Goal: Information Seeking & Learning: Learn about a topic

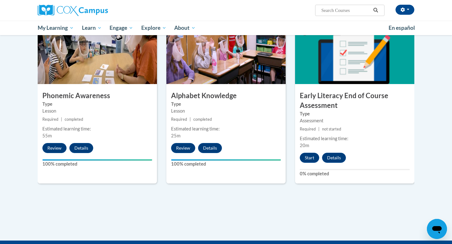
scroll to position [323, 0]
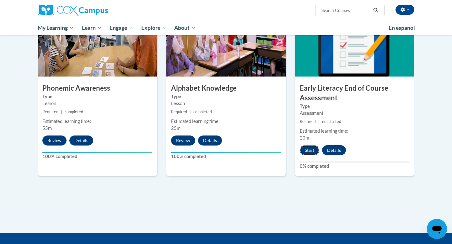
click at [309, 152] on button "Start" at bounding box center [309, 150] width 19 height 10
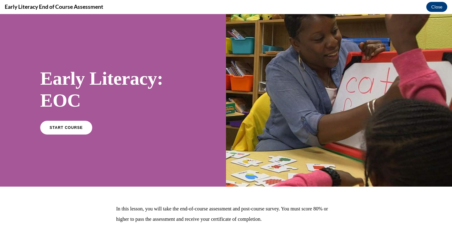
scroll to position [0, 0]
click at [73, 124] on link "START COURSE" at bounding box center [66, 127] width 55 height 14
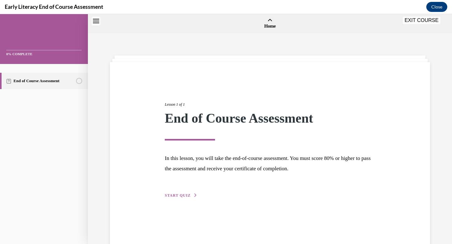
scroll to position [19, 0]
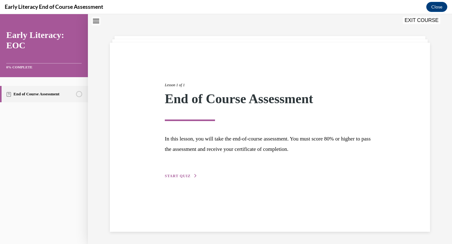
click at [182, 175] on span "START QUIZ" at bounding box center [178, 176] width 26 height 4
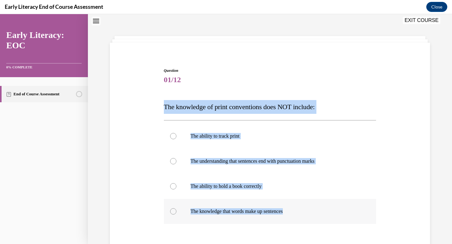
drag, startPoint x: 161, startPoint y: 105, endPoint x: 302, endPoint y: 212, distance: 177.5
click at [302, 212] on div "Question 01/12 The knowledge of print conventions does NOT include: The ability…" at bounding box center [269, 175] width 323 height 253
copy div "The knowledge of print conventions does NOT include: The ability to track print…"
click at [224, 190] on div at bounding box center [270, 186] width 213 height 25
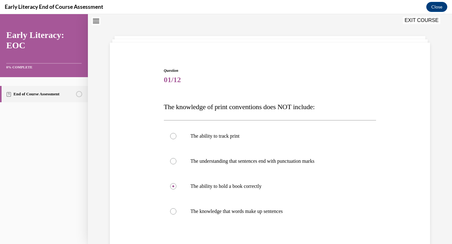
scroll to position [90, 0]
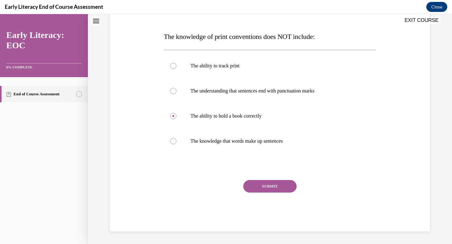
click at [260, 192] on button "SUBMIT" at bounding box center [269, 186] width 53 height 13
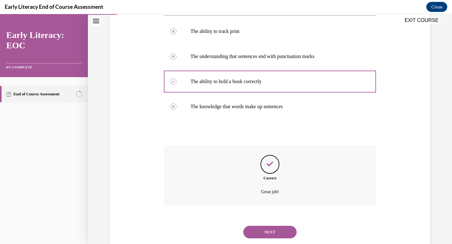
scroll to position [141, 0]
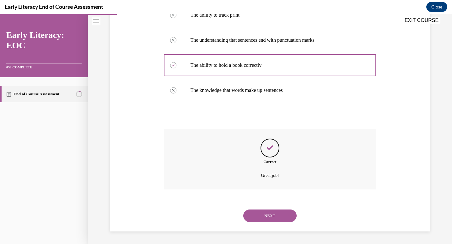
click at [266, 213] on button "NEXT" at bounding box center [269, 216] width 53 height 13
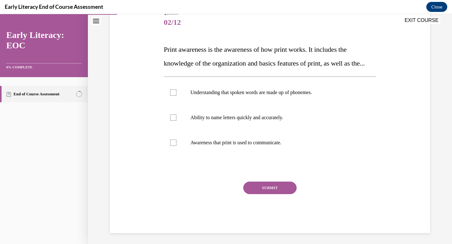
scroll to position [92, 0]
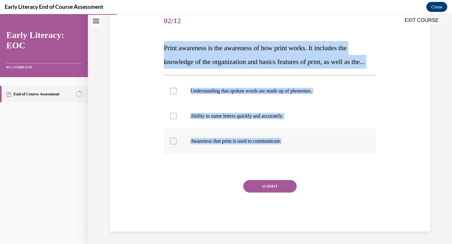
drag, startPoint x: 162, startPoint y: 33, endPoint x: 290, endPoint y: 144, distance: 169.4
click at [290, 144] on div "Question 02/12 Print awareness is the awareness of how print works. It includes…" at bounding box center [270, 115] width 216 height 232
copy div "Print awareness is the awareness of how print works. It includes the knowledge …"
click at [202, 139] on p "Awareness that print is used to communicate." at bounding box center [276, 141] width 170 height 6
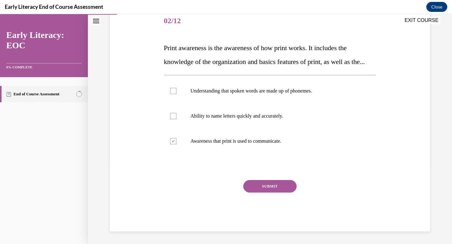
click at [281, 184] on button "SUBMIT" at bounding box center [269, 186] width 53 height 13
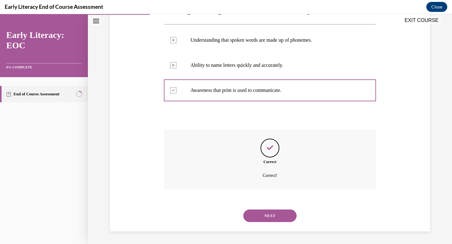
scroll to position [143, 0]
click at [269, 211] on button "NEXT" at bounding box center [269, 216] width 53 height 13
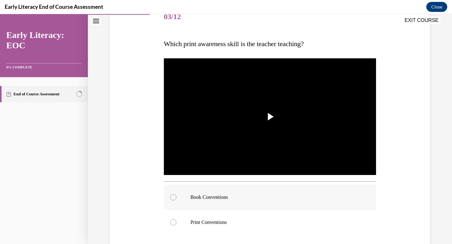
scroll to position [84, 0]
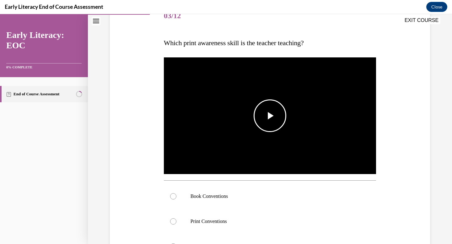
click at [270, 116] on span "Video player" at bounding box center [270, 116] width 0 height 0
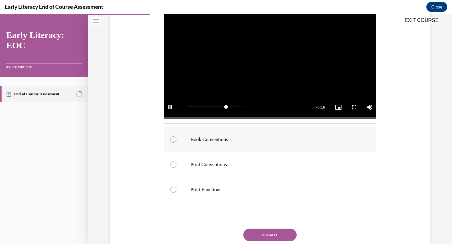
scroll to position [141, 0]
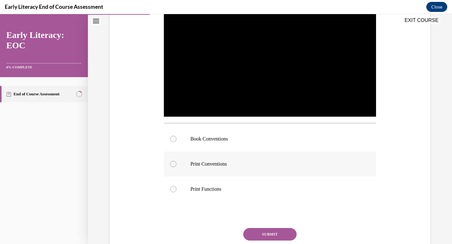
click at [245, 170] on div at bounding box center [270, 164] width 213 height 25
click at [254, 235] on button "SUBMIT" at bounding box center [269, 234] width 53 height 13
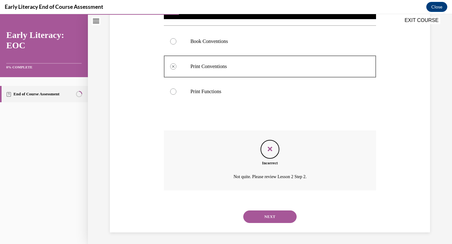
scroll to position [240, 0]
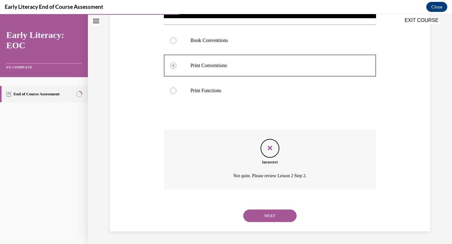
click at [267, 215] on button "NEXT" at bounding box center [269, 216] width 53 height 13
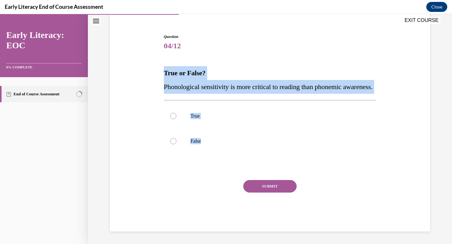
drag, startPoint x: 162, startPoint y: 61, endPoint x: 224, endPoint y: 156, distance: 113.7
click at [224, 156] on div "Question 04/12 True or False? Phonological sensitivity is more critical to read…" at bounding box center [270, 127] width 216 height 207
copy div "True or False? Phonological sensitivity is more critical to reading than phonem…"
click at [177, 138] on div at bounding box center [270, 141] width 213 height 25
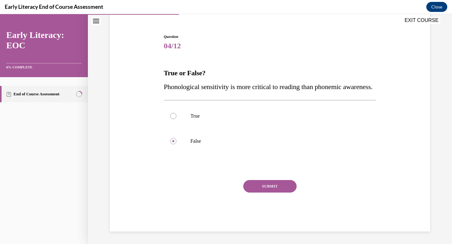
click at [273, 188] on button "SUBMIT" at bounding box center [269, 186] width 53 height 13
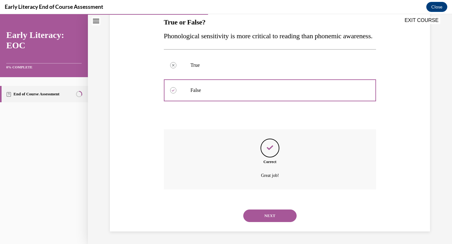
scroll to position [118, 0]
click at [259, 220] on button "NEXT" at bounding box center [269, 216] width 53 height 13
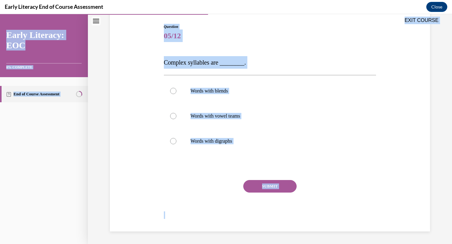
click at [172, 52] on div "Question 05/12 Complex syllables are ________. Words with blends Words with vow…" at bounding box center [270, 128] width 213 height 208
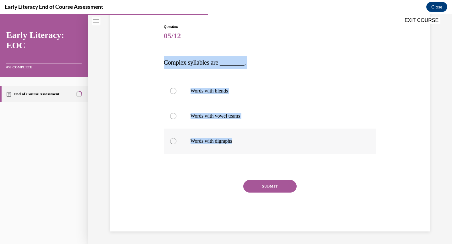
drag, startPoint x: 161, startPoint y: 62, endPoint x: 246, endPoint y: 137, distance: 112.8
click at [246, 137] on div "Question 05/12 Complex syllables are ________. Words with blends Words with vow…" at bounding box center [269, 118] width 323 height 227
click at [166, 62] on span "Complex syllables are ________." at bounding box center [205, 62] width 82 height 7
drag, startPoint x: 166, startPoint y: 62, endPoint x: 249, endPoint y: 155, distance: 124.5
click at [250, 156] on div "Question 05/12 Complex syllables are ________. Words with blends Words with vow…" at bounding box center [270, 128] width 213 height 208
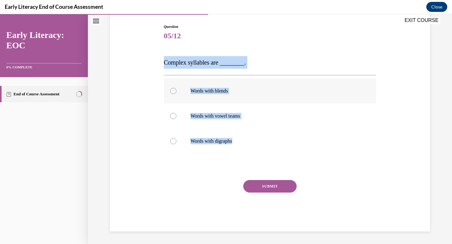
click at [239, 91] on p "Words with blends" at bounding box center [276, 91] width 170 height 6
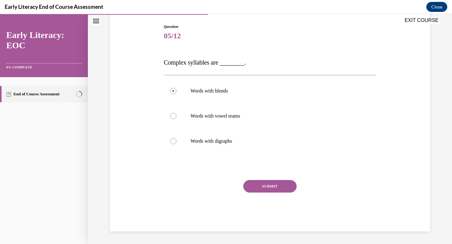
click at [273, 183] on button "SUBMIT" at bounding box center [269, 186] width 53 height 13
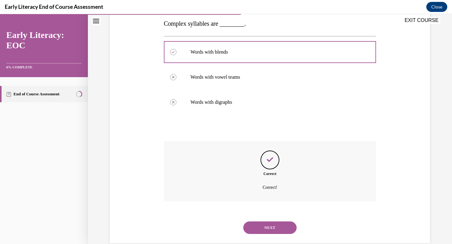
scroll to position [114, 0]
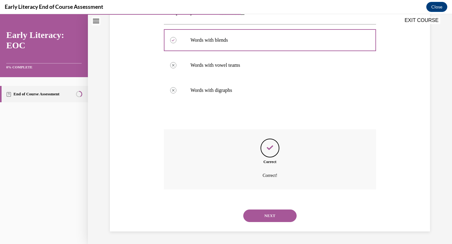
click at [274, 221] on button "NEXT" at bounding box center [269, 216] width 53 height 13
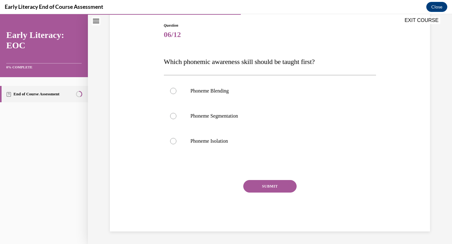
scroll to position [65, 0]
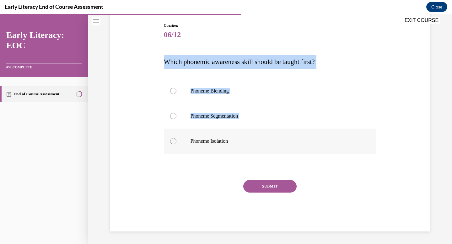
drag, startPoint x: 164, startPoint y: 63, endPoint x: 235, endPoint y: 151, distance: 112.3
click at [235, 151] on div "Question 06/12 Which phonemic awareness skill should be taught first? Phoneme B…" at bounding box center [270, 127] width 213 height 209
click at [159, 51] on div "Question 06/12 Which phonemic awareness skill should be taught first? Phoneme B…" at bounding box center [269, 118] width 323 height 228
drag, startPoint x: 161, startPoint y: 58, endPoint x: 255, endPoint y: 142, distance: 125.9
click at [255, 142] on div "Question 06/12 Which phonemic awareness skill should be taught first? Phoneme B…" at bounding box center [269, 118] width 323 height 228
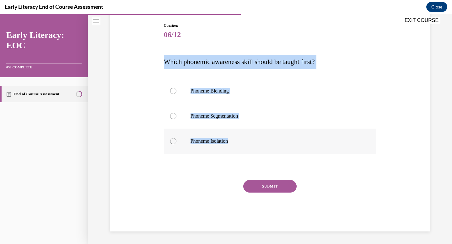
copy div "Which phonemic awareness skill should be taught first? Phoneme Blending Phoneme…"
click at [211, 138] on p "Phoneme Isolation" at bounding box center [276, 141] width 170 height 6
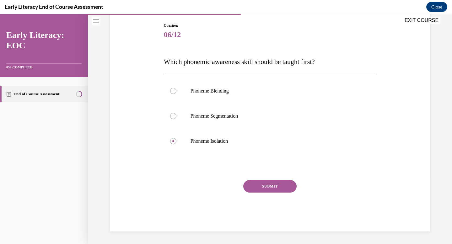
click at [266, 191] on button "SUBMIT" at bounding box center [269, 186] width 53 height 13
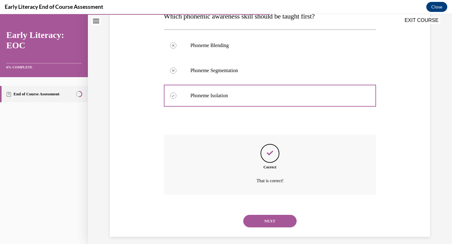
scroll to position [116, 0]
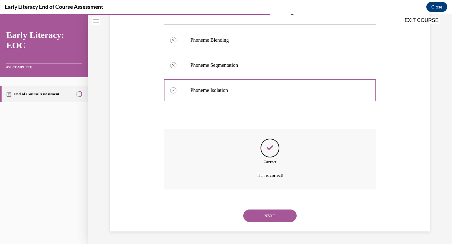
click at [282, 226] on div "NEXT" at bounding box center [270, 215] width 213 height 25
click at [283, 218] on button "NEXT" at bounding box center [269, 216] width 53 height 13
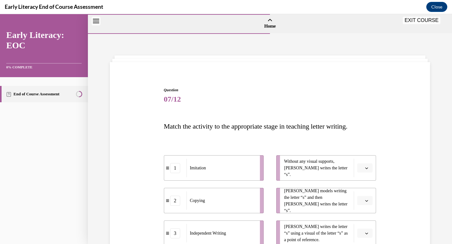
scroll to position [66, 0]
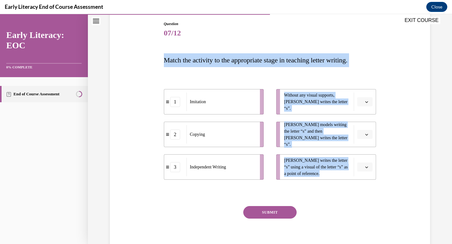
drag, startPoint x: 163, startPoint y: 57, endPoint x: 328, endPoint y: 192, distance: 213.3
click at [328, 192] on div "Question 07/12 Match the activity to the appropriate stage in teaching letter w…" at bounding box center [270, 135] width 216 height 246
copy div "Match the activity to the appropriate stage in teaching letter writing. 1 Imita…"
drag, startPoint x: 214, startPoint y: 102, endPoint x: 203, endPoint y: 102, distance: 11.9
click at [203, 102] on div "Imitation" at bounding box center [208, 101] width 69 height 19
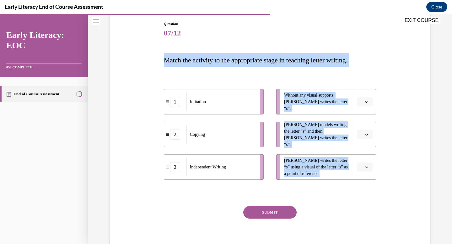
click at [234, 176] on div "Independent Writing" at bounding box center [221, 167] width 69 height 19
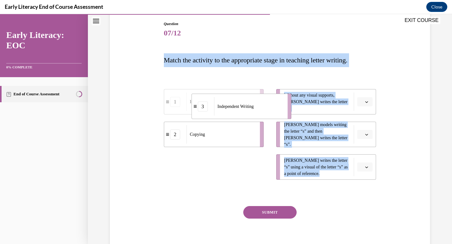
drag, startPoint x: 234, startPoint y: 176, endPoint x: 261, endPoint y: 114, distance: 67.2
click at [261, 114] on div "Independent Writing" at bounding box center [248, 106] width 69 height 19
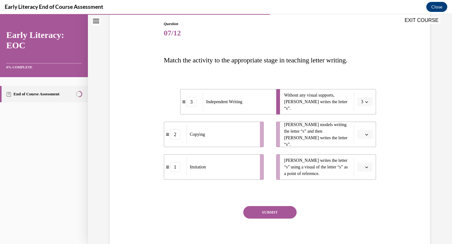
click at [330, 91] on li "Without any visual supports, [PERSON_NAME] writes the letter “s”. 3" at bounding box center [326, 101] width 100 height 25
drag, startPoint x: 240, startPoint y: 138, endPoint x: 254, endPoint y: 172, distance: 36.9
click at [254, 172] on div "Copying" at bounding box center [234, 169] width 69 height 19
drag, startPoint x: 235, startPoint y: 127, endPoint x: 251, endPoint y: 160, distance: 36.7
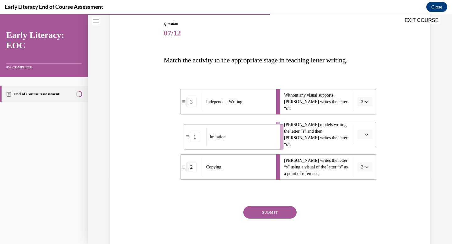
drag, startPoint x: 232, startPoint y: 133, endPoint x: 251, endPoint y: 135, distance: 19.6
click at [252, 135] on div "Imitation" at bounding box center [240, 137] width 69 height 19
click at [260, 211] on button "SUBMIT" at bounding box center [269, 212] width 53 height 13
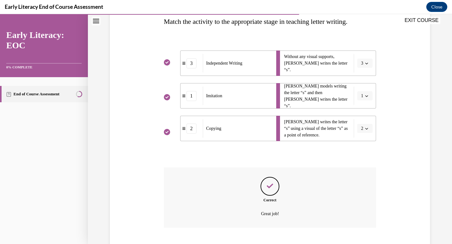
scroll to position [143, 0]
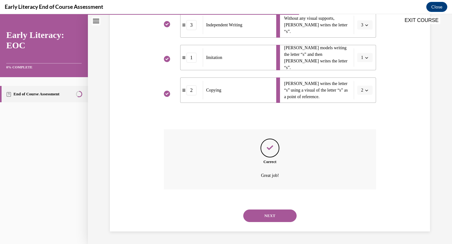
click at [265, 222] on div "NEXT" at bounding box center [270, 215] width 213 height 25
click at [265, 218] on button "NEXT" at bounding box center [269, 216] width 53 height 13
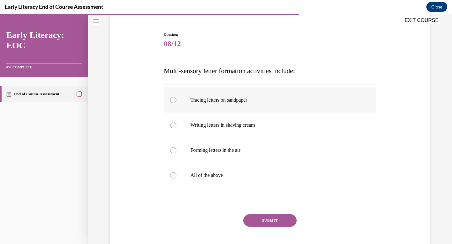
scroll to position [63, 0]
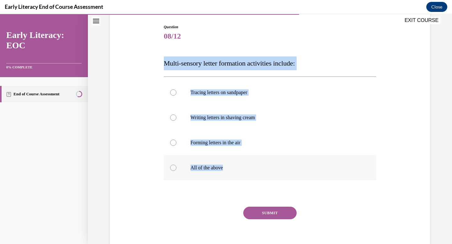
drag, startPoint x: 163, startPoint y: 63, endPoint x: 227, endPoint y: 170, distance: 125.0
click at [227, 170] on div "Question 08/12 Multi-sensory letter formation activities include: Tracing lette…" at bounding box center [270, 137] width 216 height 244
copy div "Multi-sensory letter formation activities include: Tracing letters on sandpaper…"
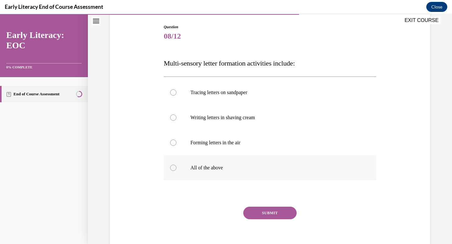
click at [214, 165] on div at bounding box center [270, 167] width 213 height 25
click at [270, 213] on button "SUBMIT" at bounding box center [269, 213] width 53 height 13
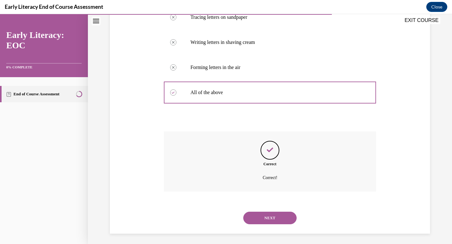
scroll to position [141, 0]
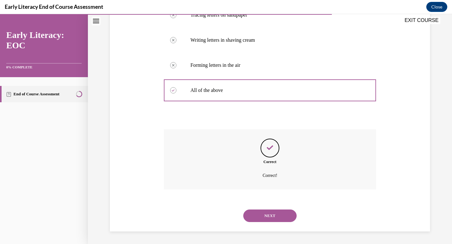
click at [268, 211] on button "NEXT" at bounding box center [269, 216] width 53 height 13
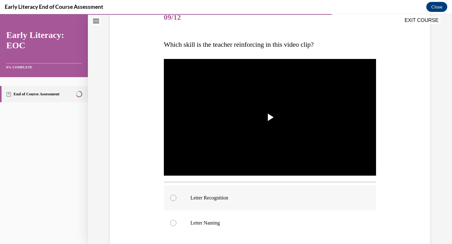
scroll to position [92, 0]
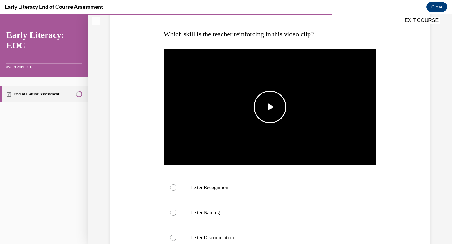
click at [270, 107] on span "Video player" at bounding box center [270, 107] width 0 height 0
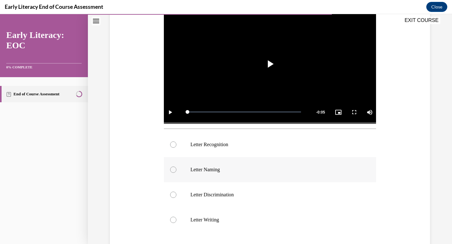
scroll to position [170, 0]
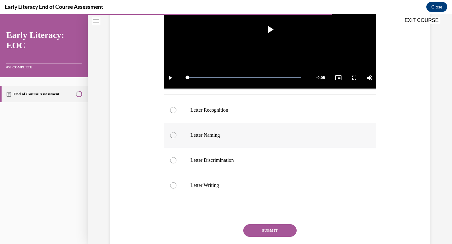
click at [224, 136] on p "Letter Naming" at bounding box center [276, 135] width 170 height 6
click at [239, 115] on div at bounding box center [270, 110] width 213 height 25
click at [263, 229] on button "SUBMIT" at bounding box center [269, 230] width 53 height 13
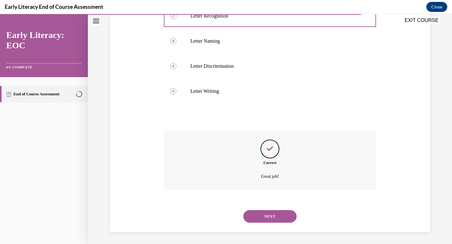
scroll to position [265, 0]
click at [264, 219] on button "NEXT" at bounding box center [269, 216] width 53 height 13
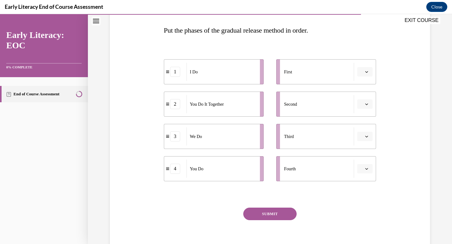
scroll to position [96, 0]
drag, startPoint x: 227, startPoint y: 79, endPoint x: 240, endPoint y: 81, distance: 12.7
click at [240, 81] on div "I Do" at bounding box center [233, 73] width 69 height 18
drag, startPoint x: 239, startPoint y: 74, endPoint x: 257, endPoint y: 72, distance: 18.3
click at [257, 72] on div "I Do" at bounding box center [239, 69] width 69 height 18
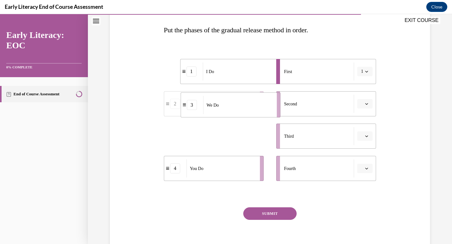
drag, startPoint x: 221, startPoint y: 139, endPoint x: 238, endPoint y: 108, distance: 35.0
click at [238, 108] on div "We Do" at bounding box center [237, 105] width 69 height 18
drag, startPoint x: 222, startPoint y: 133, endPoint x: 245, endPoint y: 135, distance: 22.3
click at [233, 134] on div "You Do It Together" at bounding box center [221, 136] width 69 height 18
drag, startPoint x: 245, startPoint y: 135, endPoint x: 259, endPoint y: 134, distance: 14.1
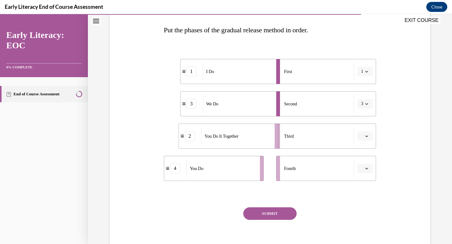
click at [260, 134] on div "You Do It Together" at bounding box center [235, 136] width 69 height 18
drag, startPoint x: 240, startPoint y: 164, endPoint x: 257, endPoint y: 164, distance: 17.0
click at [257, 164] on div "You Do" at bounding box center [237, 169] width 69 height 18
click at [268, 211] on button "SUBMIT" at bounding box center [269, 214] width 53 height 13
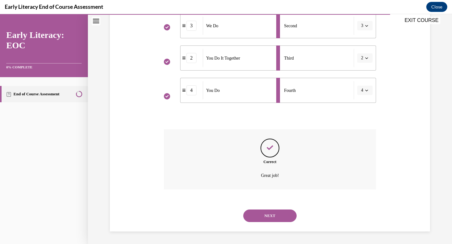
click at [269, 214] on button "NEXT" at bounding box center [269, 216] width 53 height 13
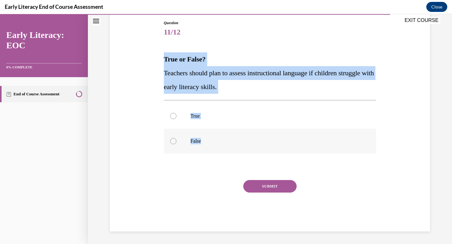
drag, startPoint x: 160, startPoint y: 60, endPoint x: 219, endPoint y: 143, distance: 101.4
click at [219, 143] on div "Question 11/12 True or False? Teachers should plan to assess instructional lang…" at bounding box center [269, 116] width 323 height 230
copy div "True or False? Teachers should plan to assess instructional language if childre…"
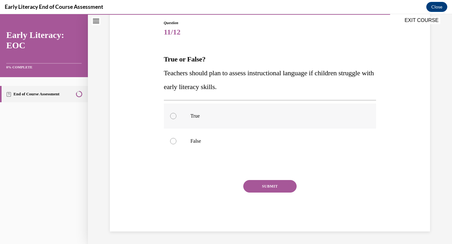
click at [196, 119] on div at bounding box center [270, 116] width 213 height 25
click at [257, 181] on button "SUBMIT" at bounding box center [269, 186] width 53 height 13
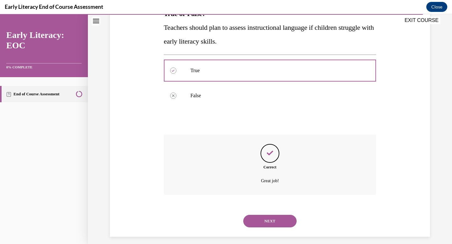
scroll to position [118, 0]
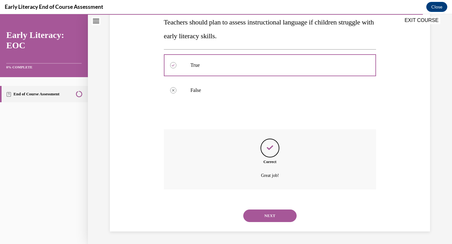
click at [283, 214] on button "NEXT" at bounding box center [269, 216] width 53 height 13
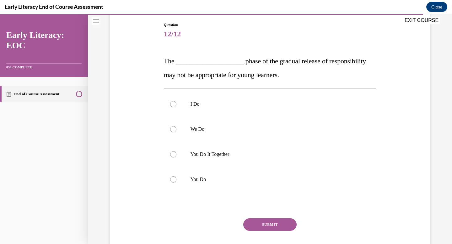
scroll to position [92, 0]
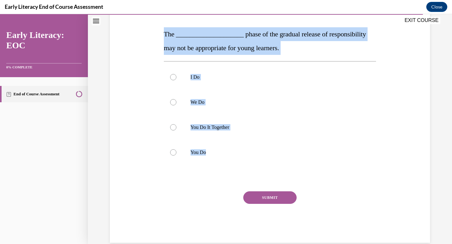
drag, startPoint x: 163, startPoint y: 36, endPoint x: 226, endPoint y: 166, distance: 144.8
click at [227, 167] on div "Question 12/12 The ____________________ phase of the gradual release of respons…" at bounding box center [270, 114] width 216 height 257
copy div "The ____________________ phase of the gradual release of responsibility may not…"
click at [208, 166] on div "I Do We Do You Do It Together You Do" at bounding box center [270, 114] width 213 height 107
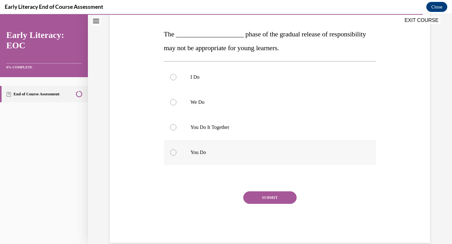
click at [208, 159] on div at bounding box center [270, 152] width 213 height 25
click at [263, 203] on button "SUBMIT" at bounding box center [269, 198] width 53 height 13
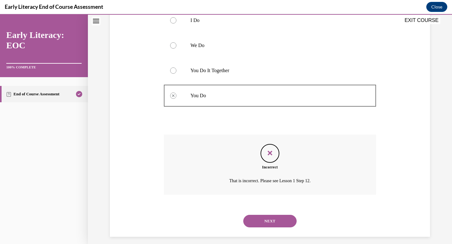
scroll to position [154, 0]
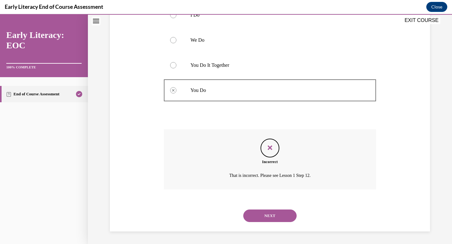
click at [267, 210] on button "NEXT" at bounding box center [269, 216] width 53 height 13
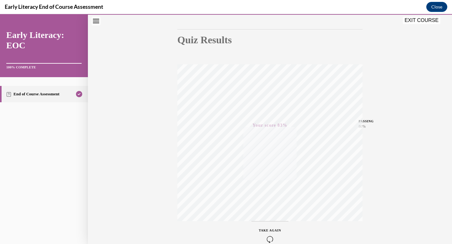
scroll to position [92, 0]
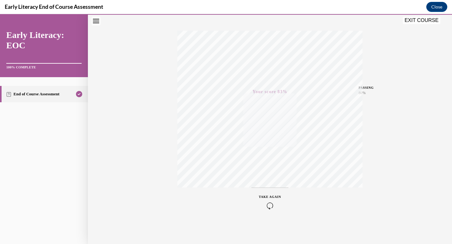
click at [428, 21] on button "EXIT COURSE" at bounding box center [422, 21] width 38 height 8
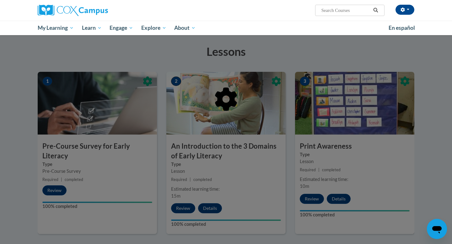
scroll to position [83, 0]
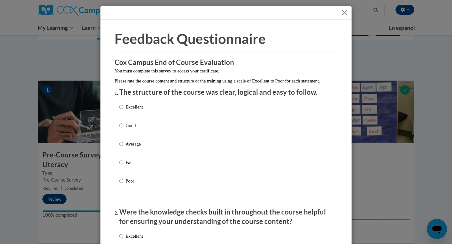
click at [143, 148] on p "Average" at bounding box center [134, 144] width 17 height 7
click at [123, 148] on input "Average" at bounding box center [121, 144] width 4 height 7
radio input "true"
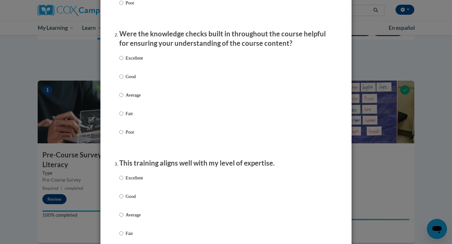
scroll to position [230, 0]
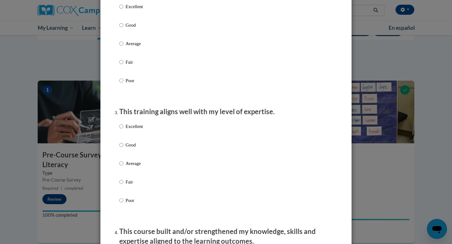
click at [132, 47] on p "Average" at bounding box center [134, 43] width 17 height 7
click at [123, 47] on input "Average" at bounding box center [121, 43] width 4 height 7
radio input "true"
click at [137, 167] on p "Average" at bounding box center [134, 163] width 17 height 7
click at [123, 167] on input "Average" at bounding box center [121, 163] width 4 height 7
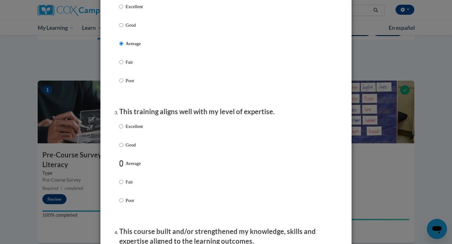
radio input "true"
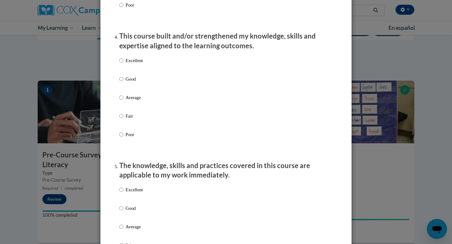
scroll to position [428, 0]
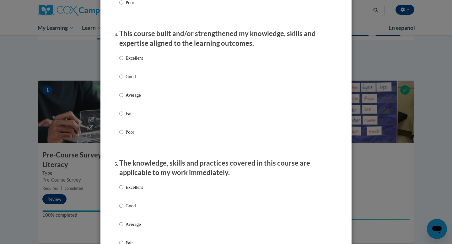
click at [125, 100] on label "Average" at bounding box center [131, 100] width 24 height 17
click at [123, 99] on input "Average" at bounding box center [121, 95] width 4 height 7
radio input "true"
click at [139, 228] on p "Average" at bounding box center [134, 224] width 17 height 7
click at [123, 228] on input "Average" at bounding box center [121, 224] width 4 height 7
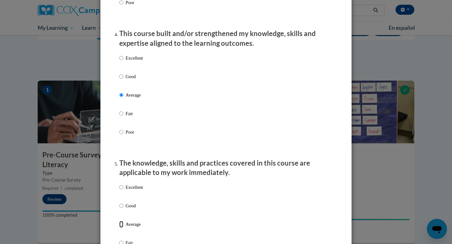
radio input "true"
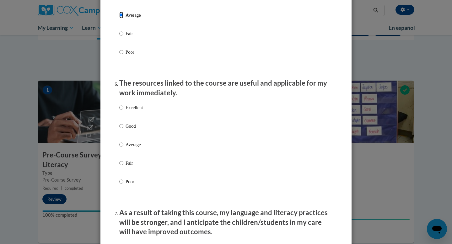
scroll to position [639, 0]
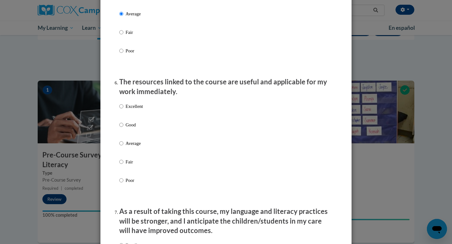
click at [132, 147] on p "Average" at bounding box center [134, 143] width 17 height 7
click at [123, 147] on input "Average" at bounding box center [121, 143] width 4 height 7
radio input "true"
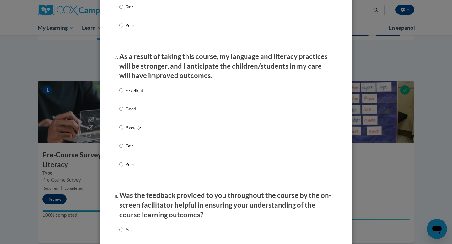
click at [130, 131] on p "Average" at bounding box center [134, 127] width 17 height 7
click at [123, 131] on input "Average" at bounding box center [121, 127] width 4 height 7
radio input "true"
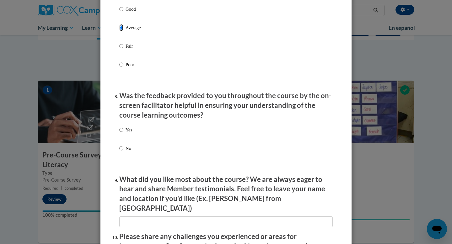
scroll to position [895, 0]
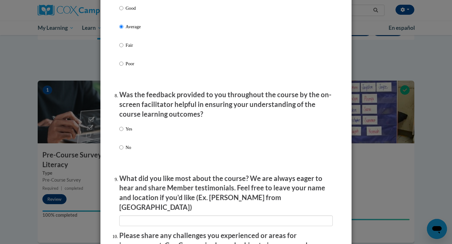
click at [130, 132] on p "Yes" at bounding box center [129, 129] width 7 height 7
click at [123, 132] on input "Yes" at bounding box center [121, 129] width 4 height 7
radio input "true"
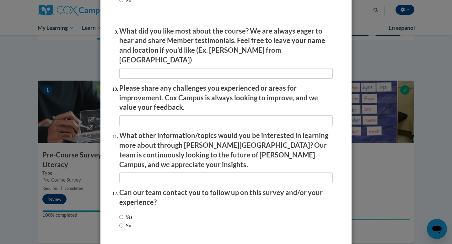
scroll to position [1053, 0]
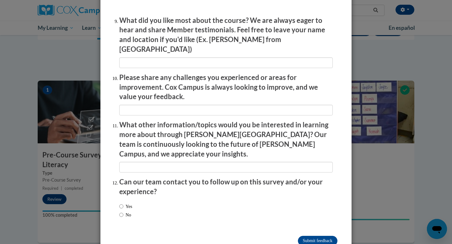
click at [131, 203] on label "Yes" at bounding box center [125, 206] width 13 height 7
click at [123, 203] on input "Yes" at bounding box center [121, 206] width 4 height 7
radio input "true"
click at [308, 236] on input "Submit feedback" at bounding box center [318, 241] width 40 height 10
